Goal: Transaction & Acquisition: Download file/media

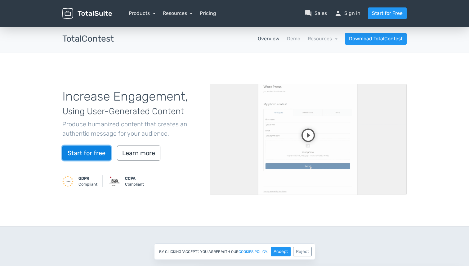
click at [99, 152] on link "Start for free" at bounding box center [86, 153] width 48 height 15
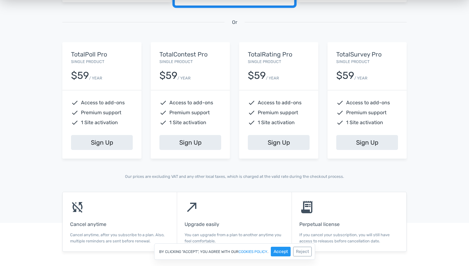
scroll to position [242, 0]
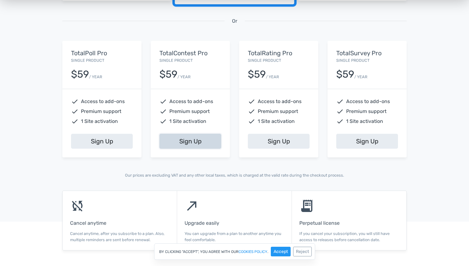
click at [207, 141] on link "Sign Up" at bounding box center [191, 141] width 62 height 15
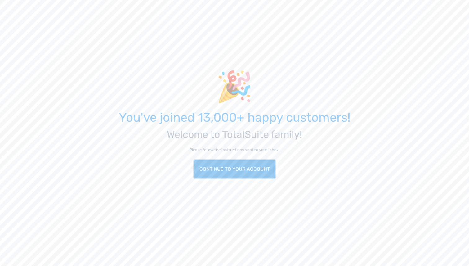
click at [208, 164] on link "Continue to your account" at bounding box center [234, 169] width 81 height 18
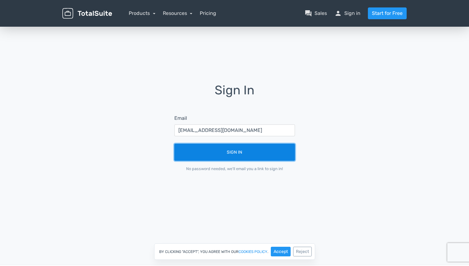
click at [251, 156] on button "Sign In" at bounding box center [234, 152] width 121 height 17
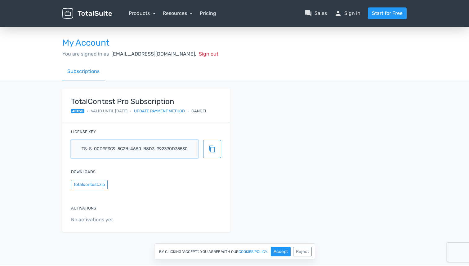
click at [114, 147] on input "ts-s-00d9f3c9-5c2b-46b0-b8d3-992390d35530" at bounding box center [134, 149] width 127 height 18
click at [99, 181] on button "totalcontest.zip" at bounding box center [89, 185] width 37 height 10
